Goal: Information Seeking & Learning: Learn about a topic

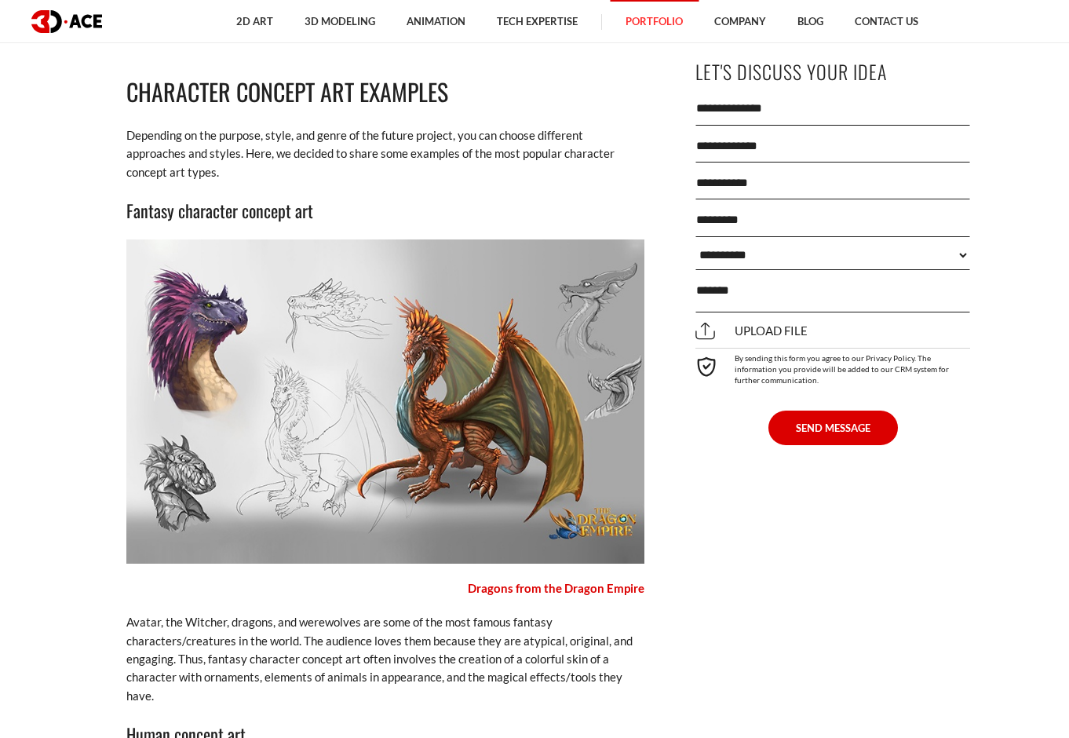
scroll to position [2722, 0]
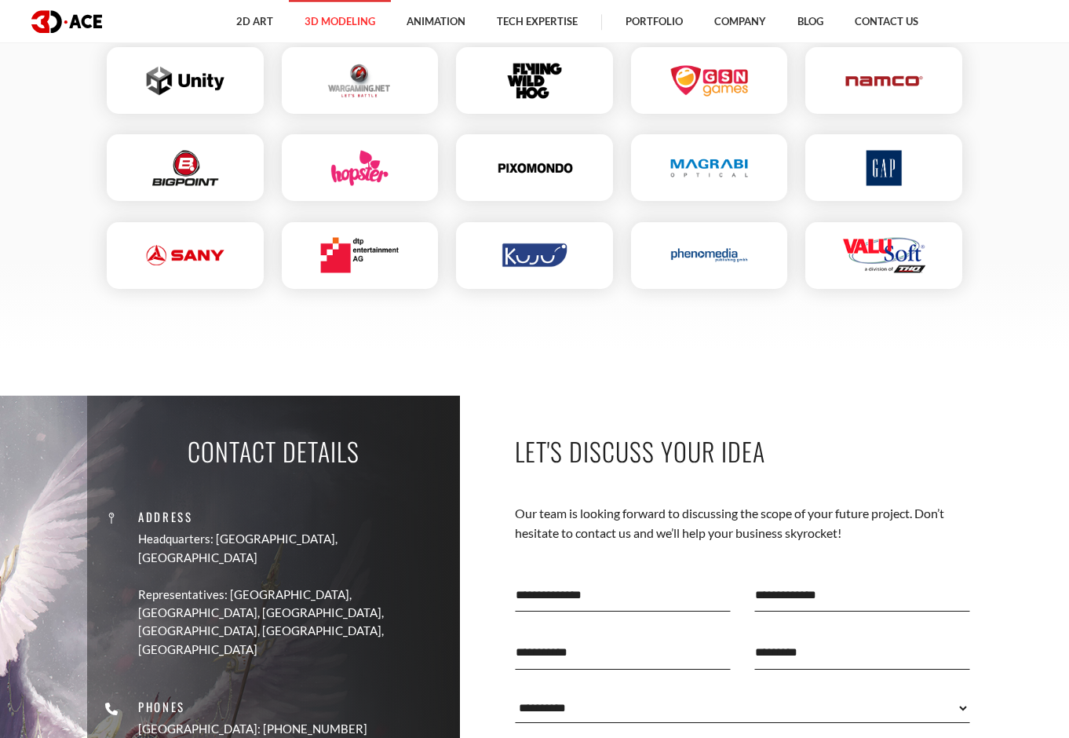
scroll to position [4617, 0]
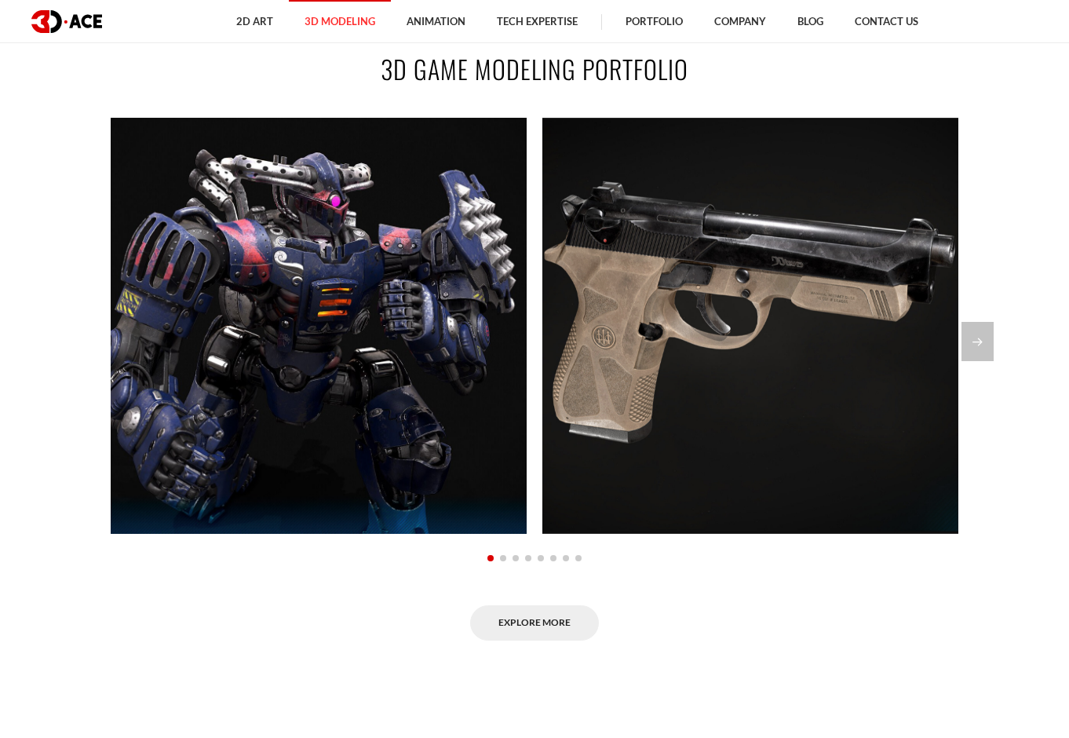
scroll to position [1281, 0]
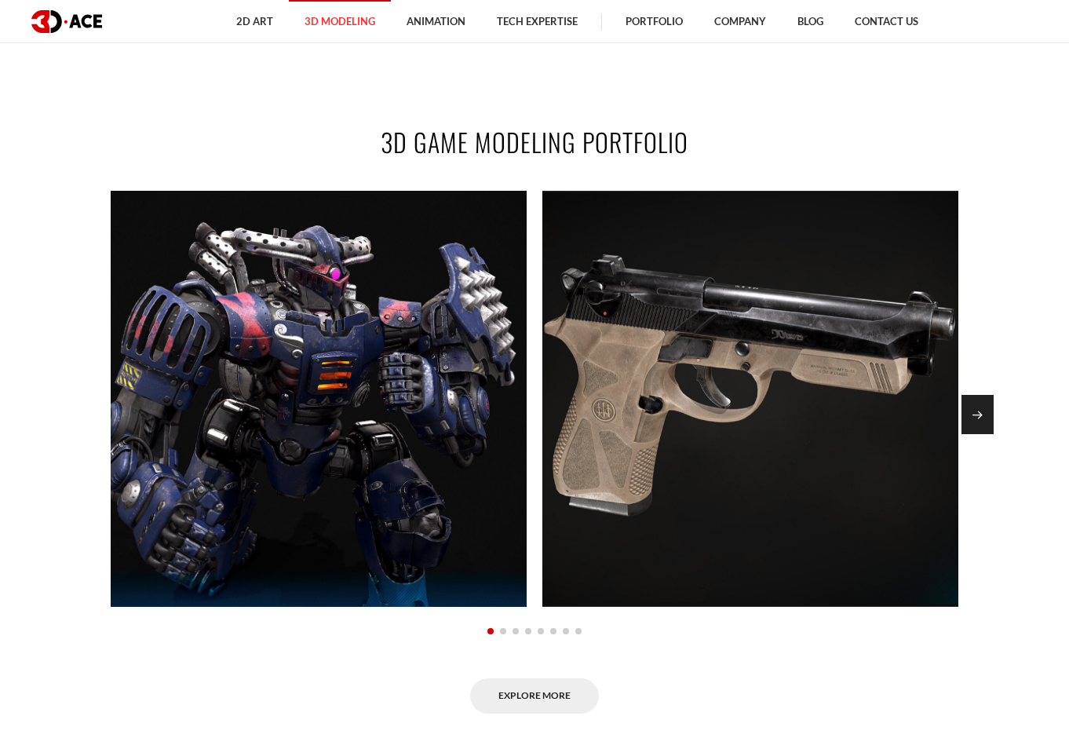
click at [982, 411] on div "Next slide" at bounding box center [977, 414] width 32 height 39
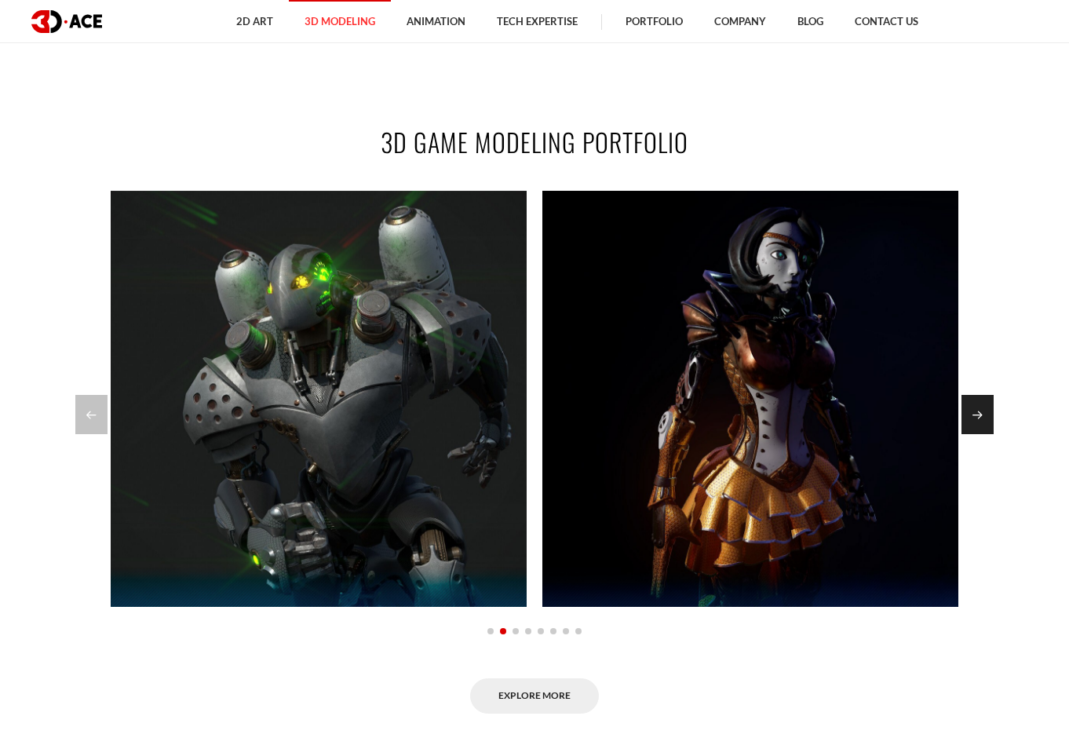
click at [983, 412] on div "Next slide" at bounding box center [977, 414] width 32 height 39
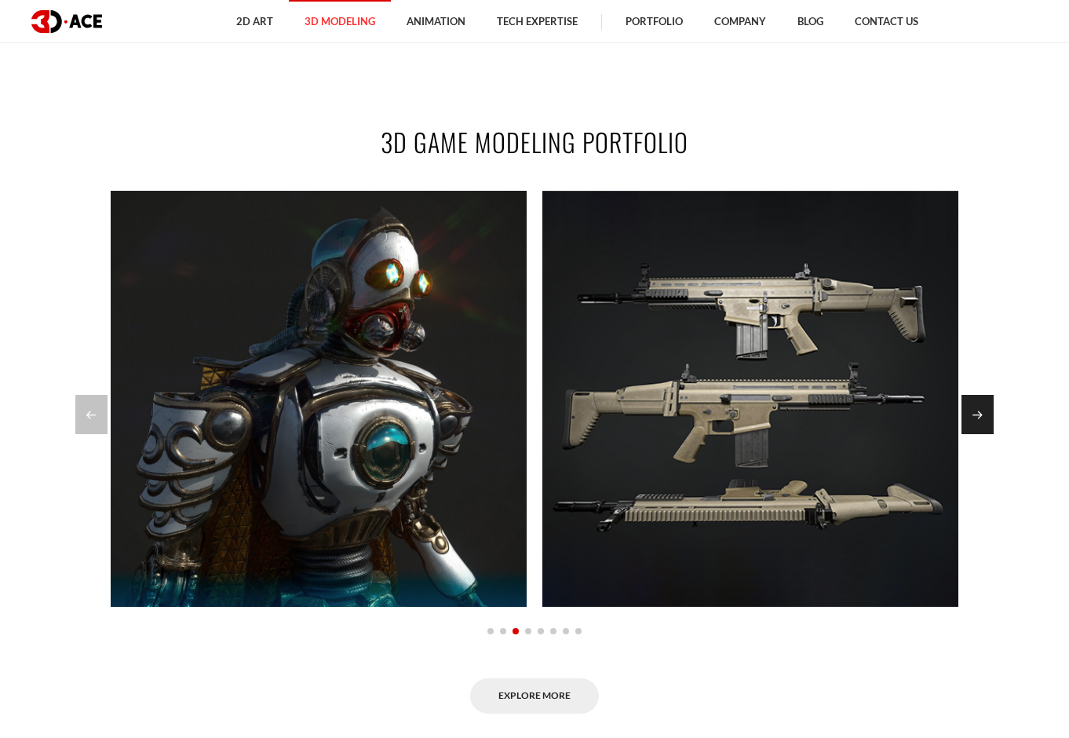
click at [980, 412] on div "Next slide" at bounding box center [977, 414] width 32 height 39
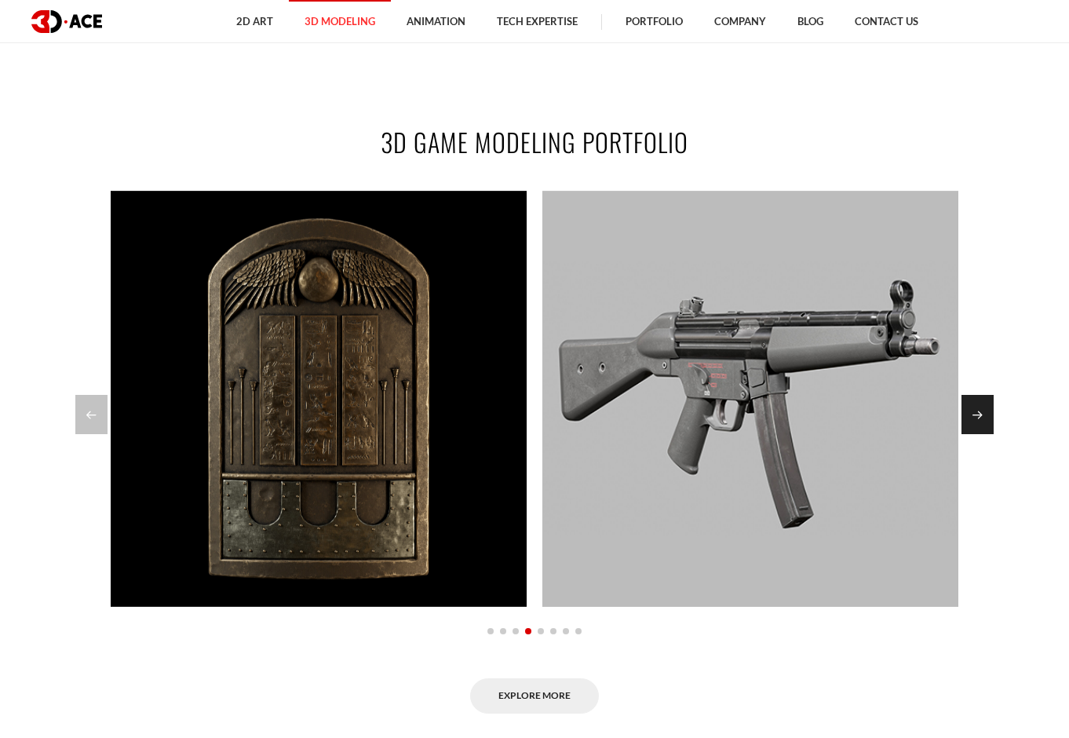
click at [984, 413] on div "Next slide" at bounding box center [977, 414] width 32 height 39
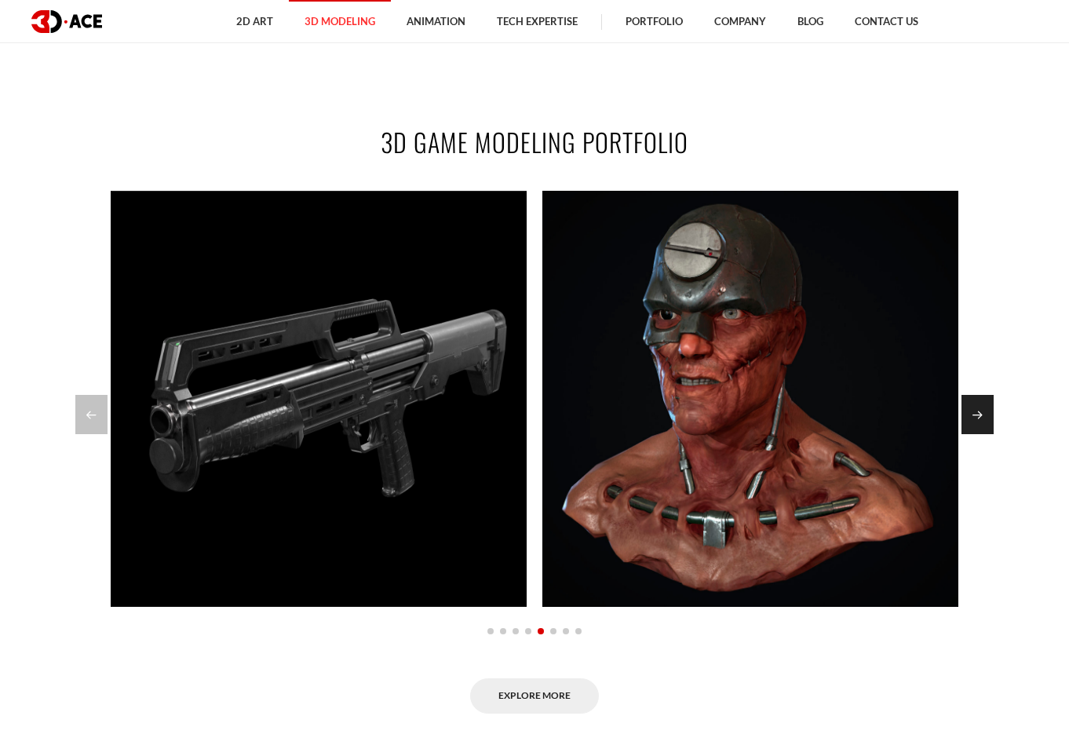
click at [983, 409] on div "Next slide" at bounding box center [977, 414] width 32 height 39
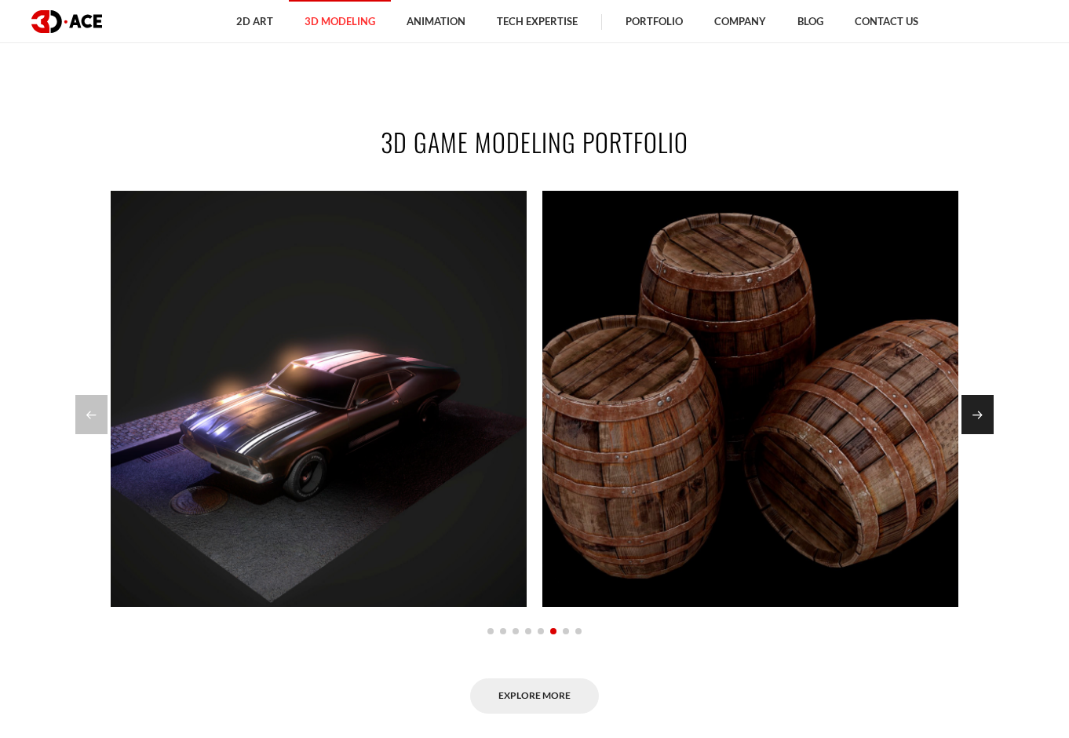
click at [983, 409] on div "Next slide" at bounding box center [977, 414] width 32 height 39
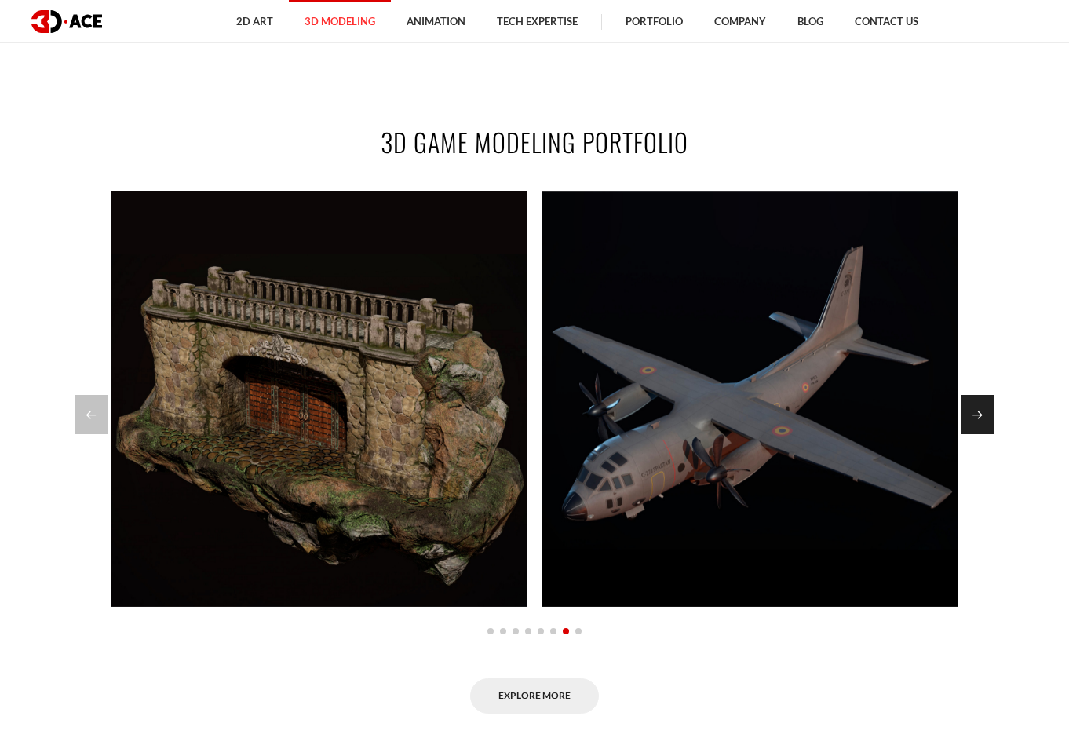
click at [980, 412] on div "Next slide" at bounding box center [977, 414] width 32 height 39
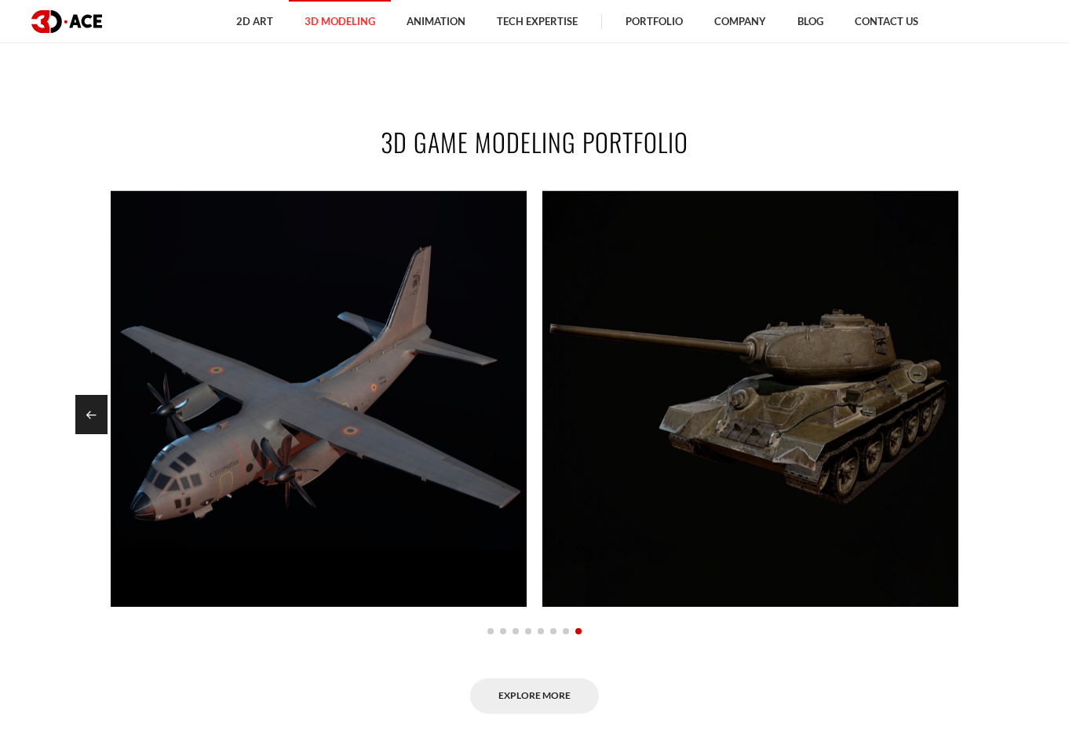
click at [92, 412] on div "Previous slide" at bounding box center [91, 414] width 32 height 39
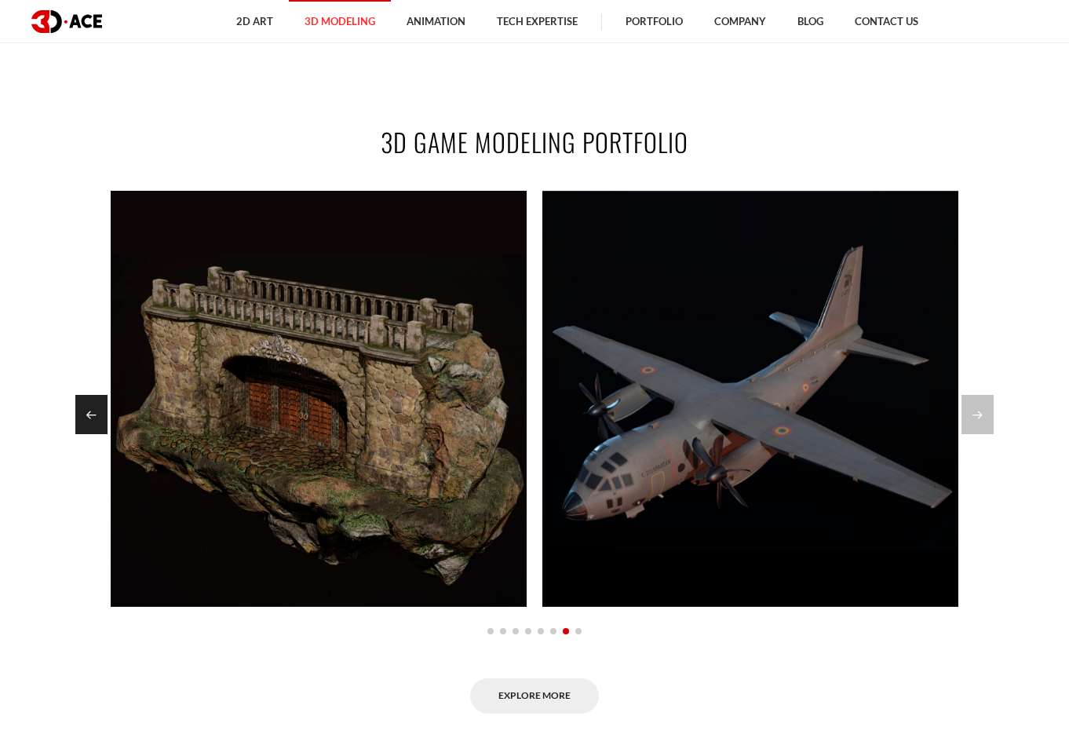
click at [92, 413] on div "Previous slide" at bounding box center [91, 414] width 32 height 39
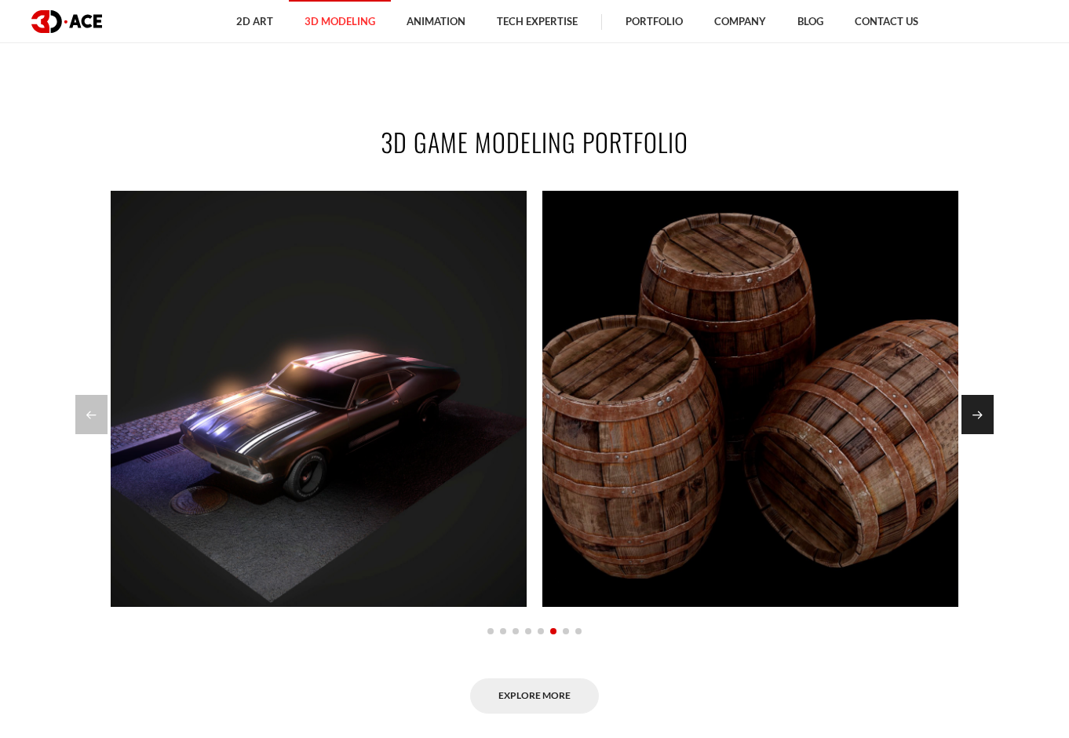
click at [987, 414] on div "Next slide" at bounding box center [977, 414] width 32 height 39
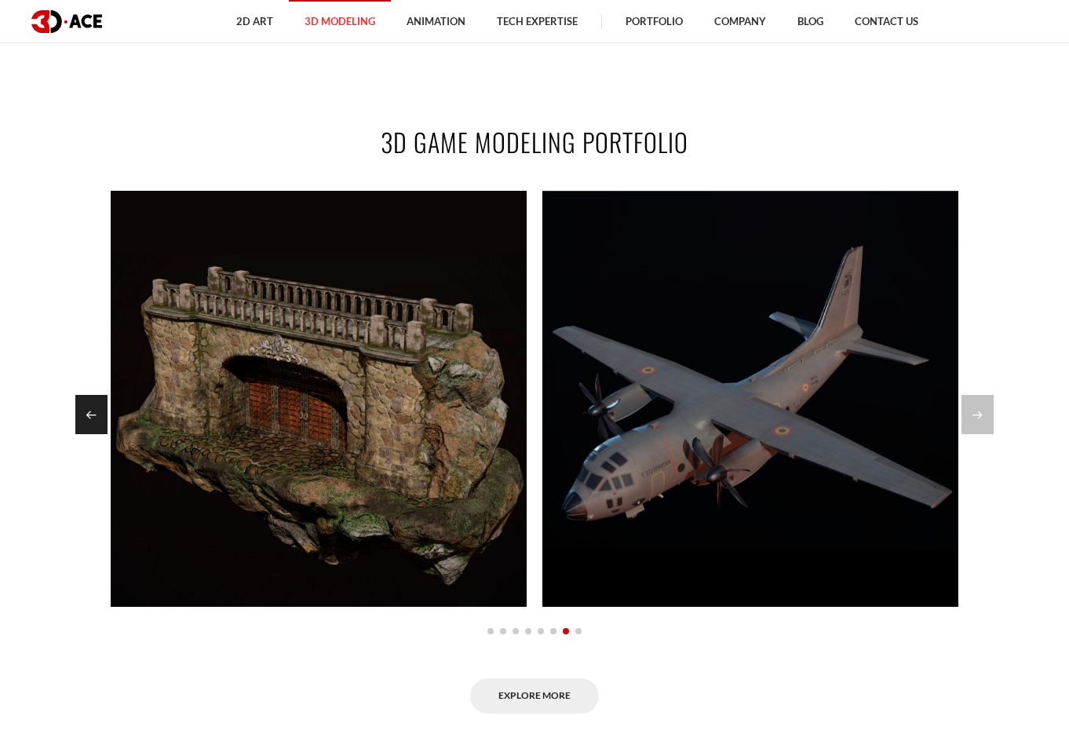
click at [86, 414] on div "Previous slide" at bounding box center [91, 414] width 32 height 39
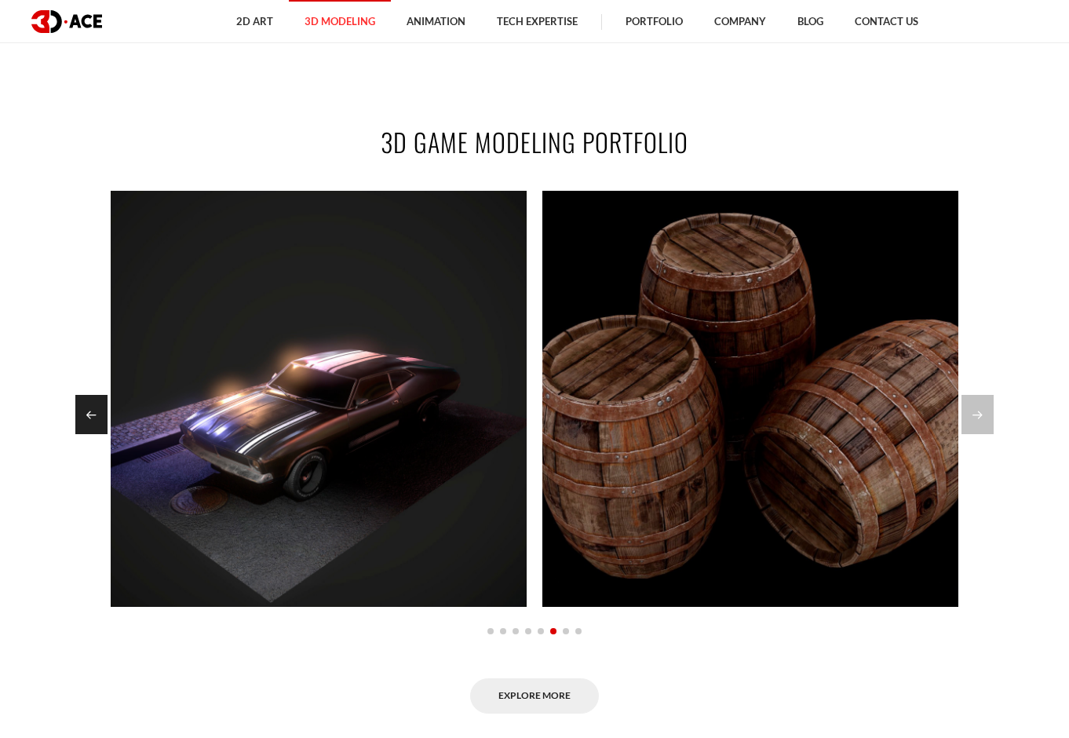
click at [86, 414] on div "Previous slide" at bounding box center [91, 414] width 32 height 39
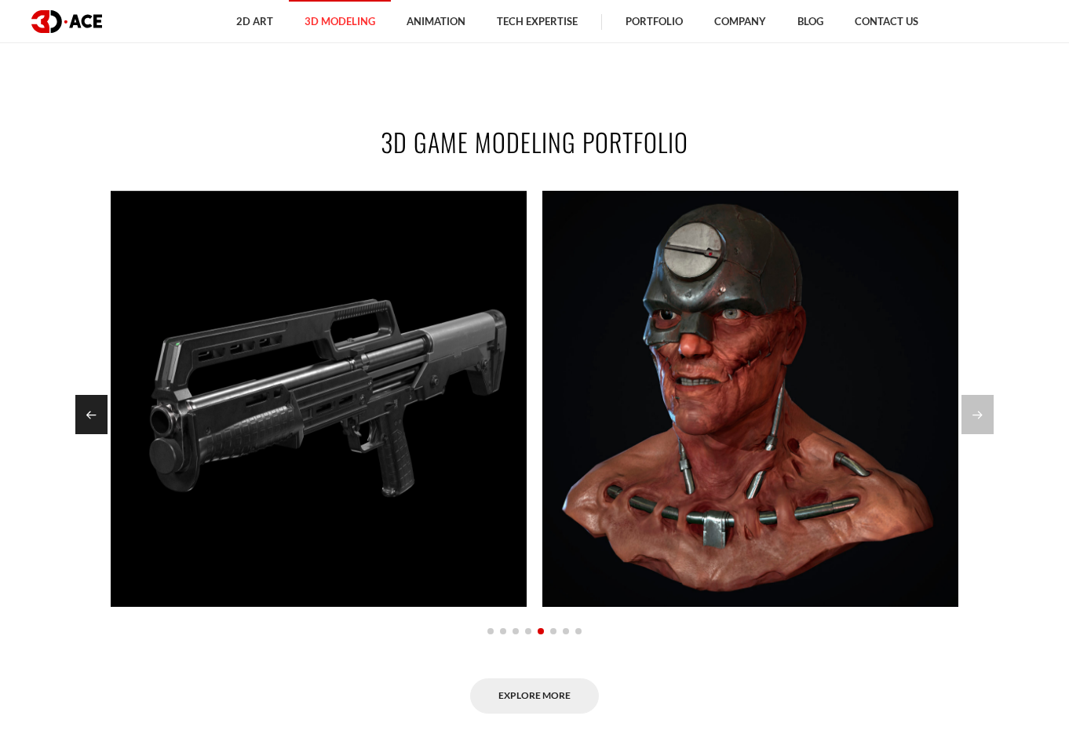
click at [86, 414] on div "Previous slide" at bounding box center [91, 414] width 32 height 39
